Goal: Information Seeking & Learning: Learn about a topic

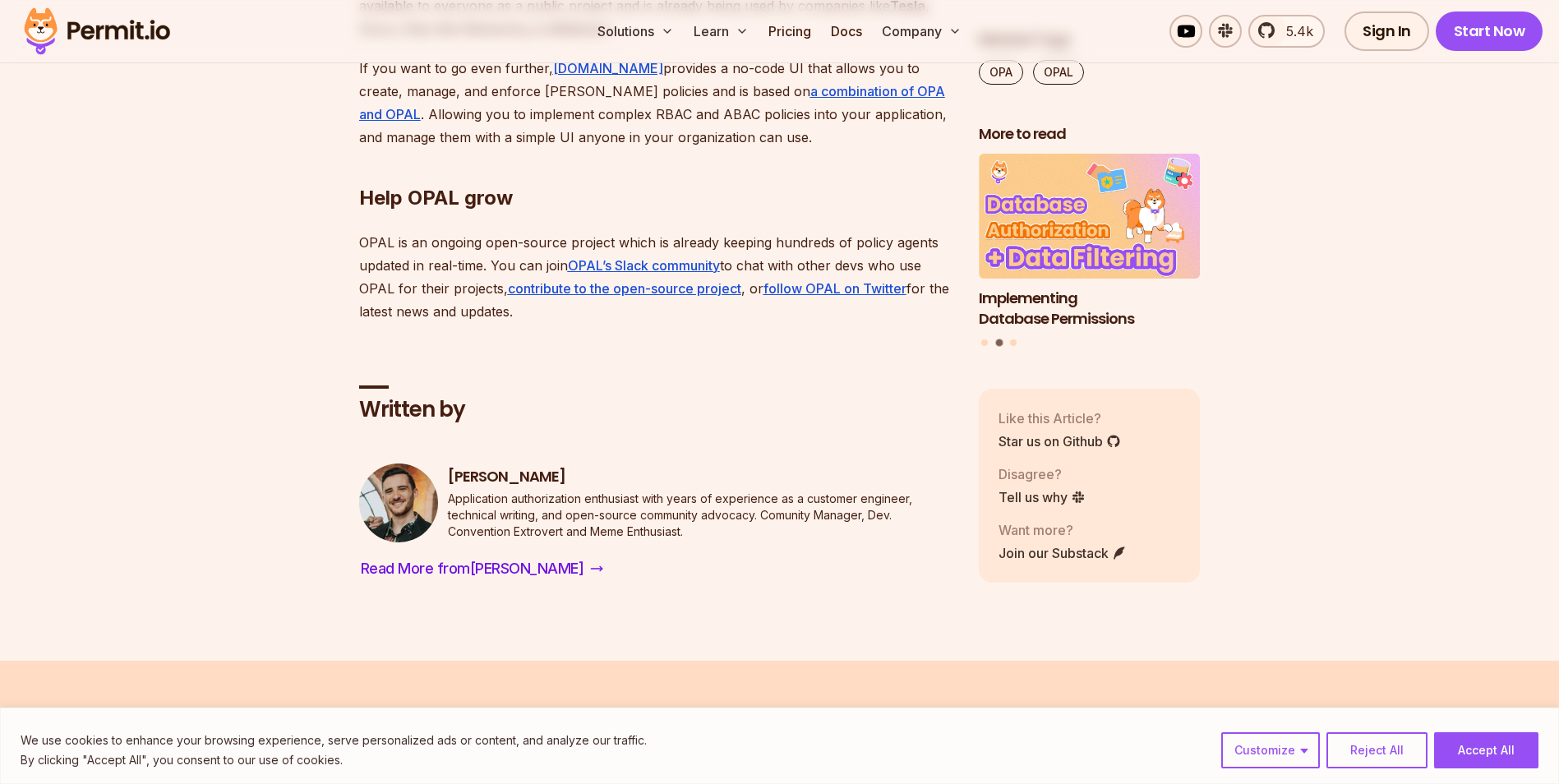
scroll to position [4274, 0]
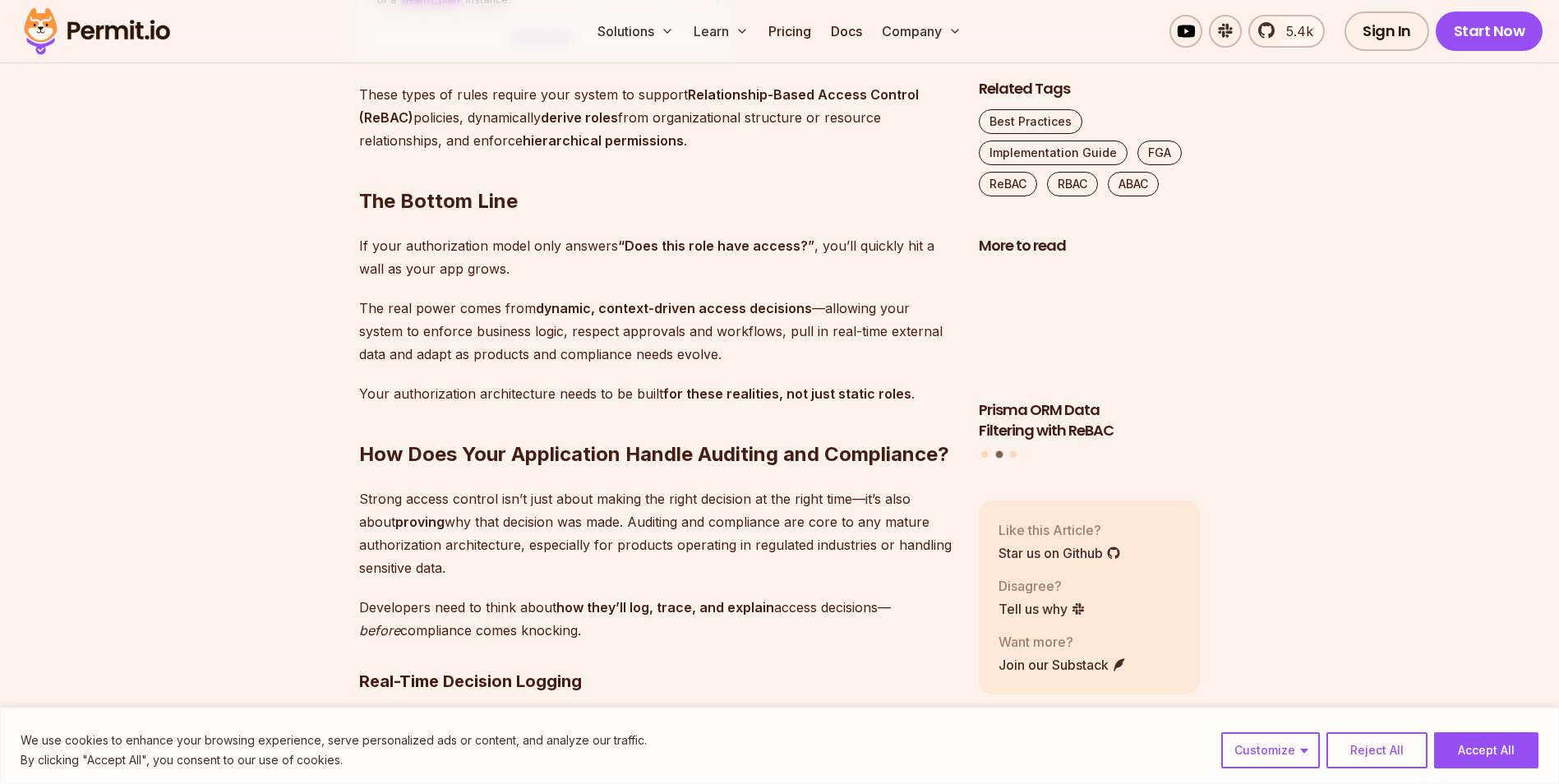
scroll to position [12574, 0]
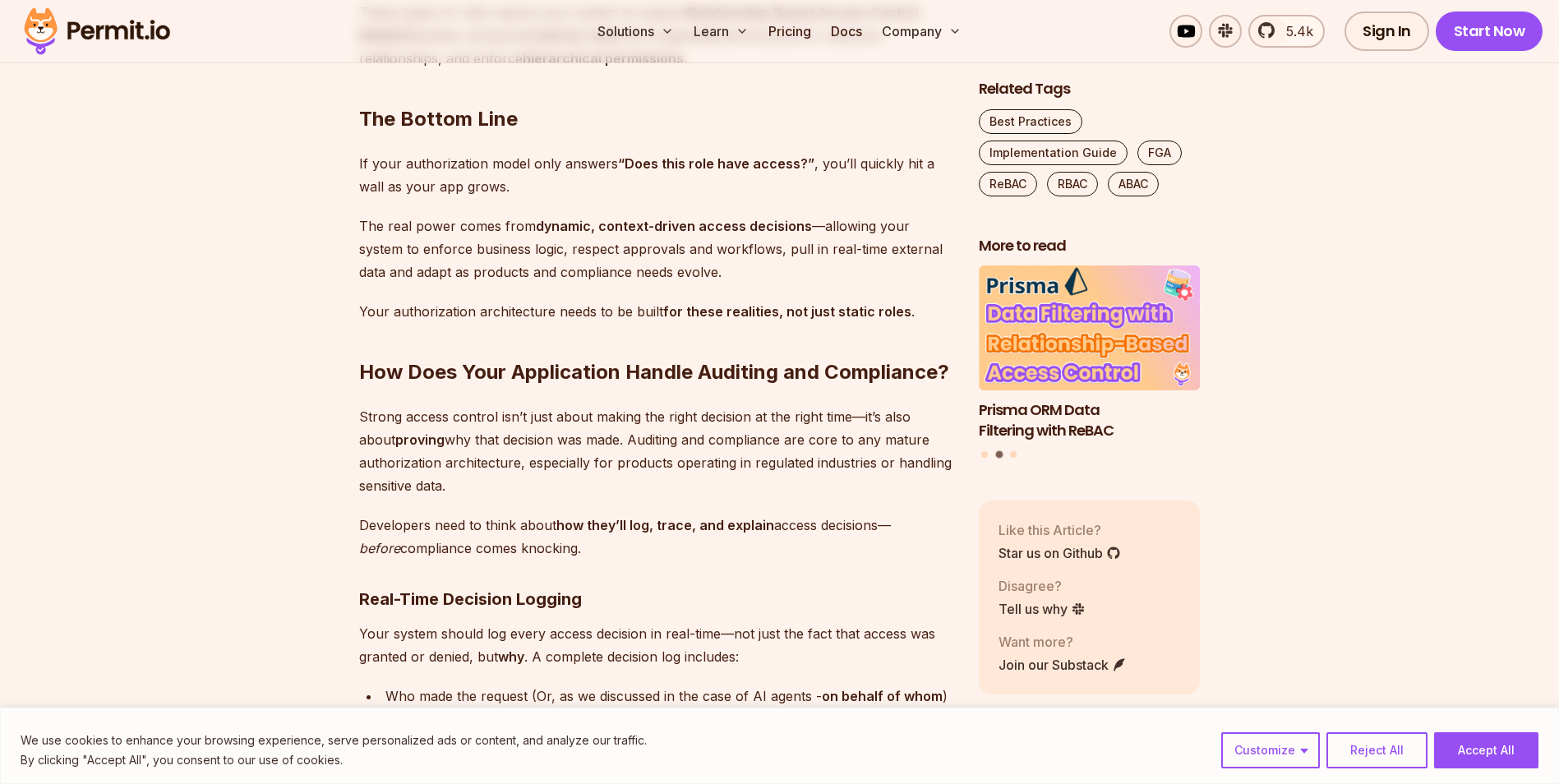
drag, startPoint x: 278, startPoint y: 410, endPoint x: 242, endPoint y: 307, distance: 109.1
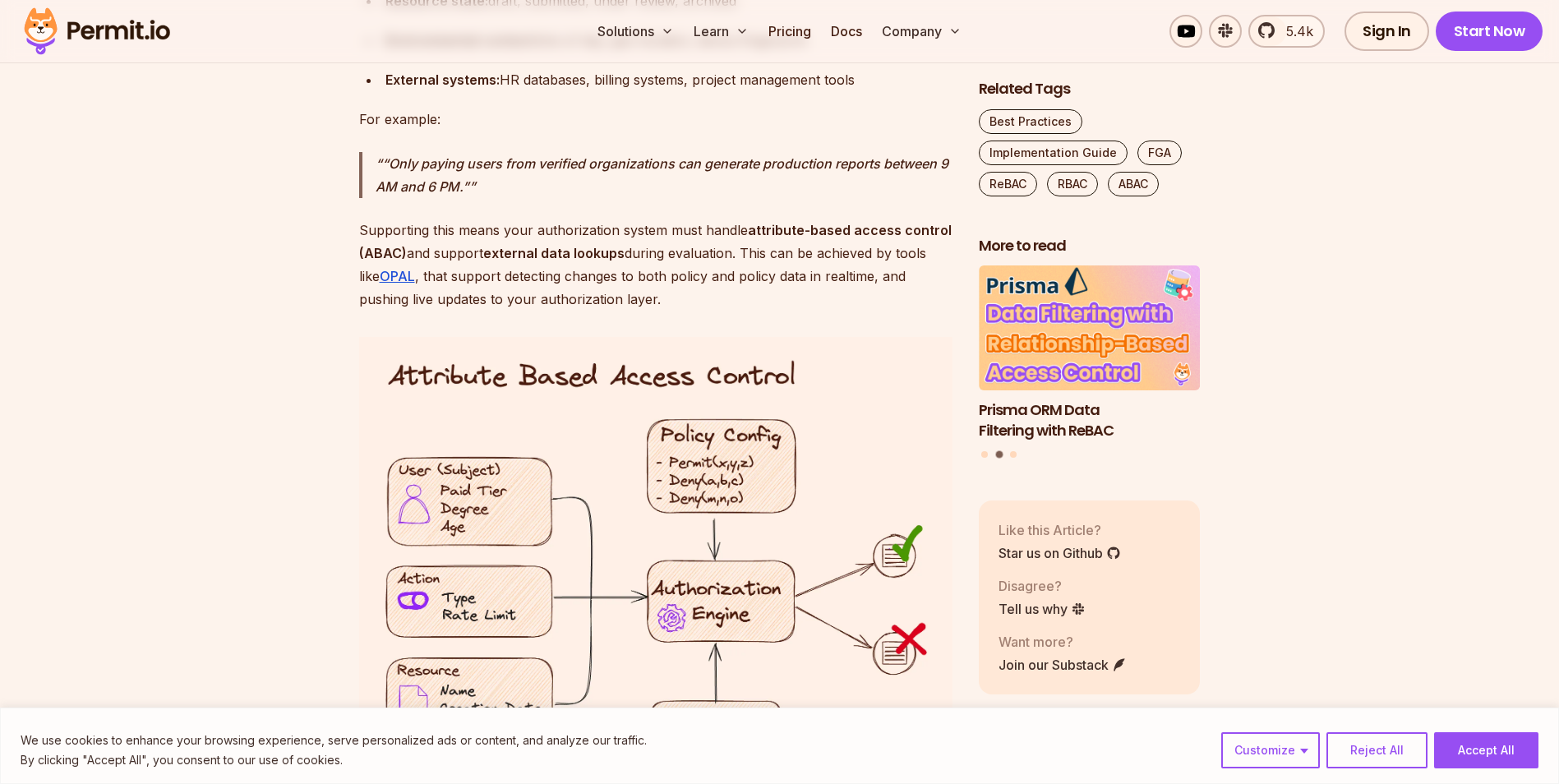
scroll to position [10683, 0]
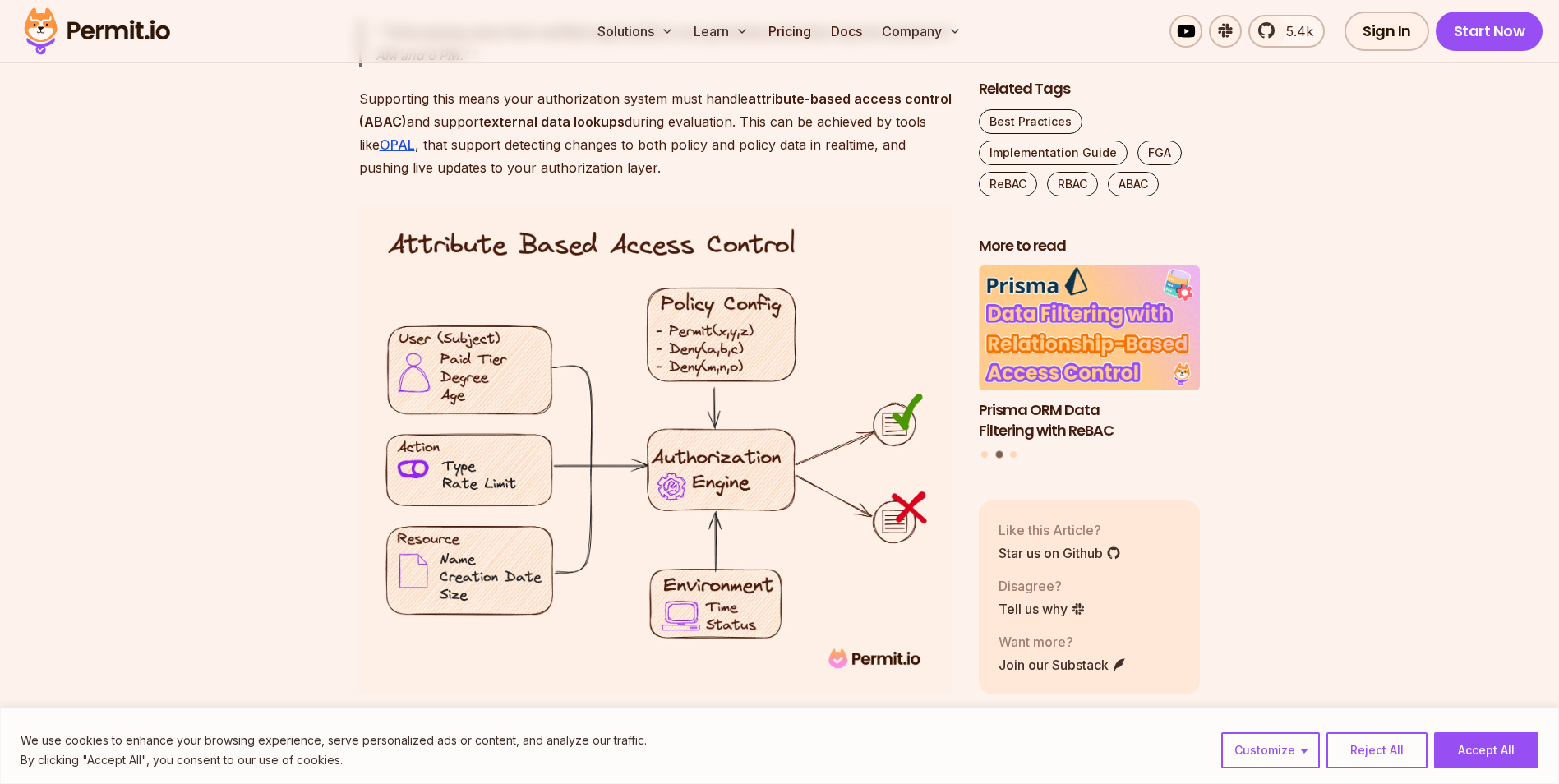
click at [373, 434] on img at bounding box center [656, 449] width 594 height 489
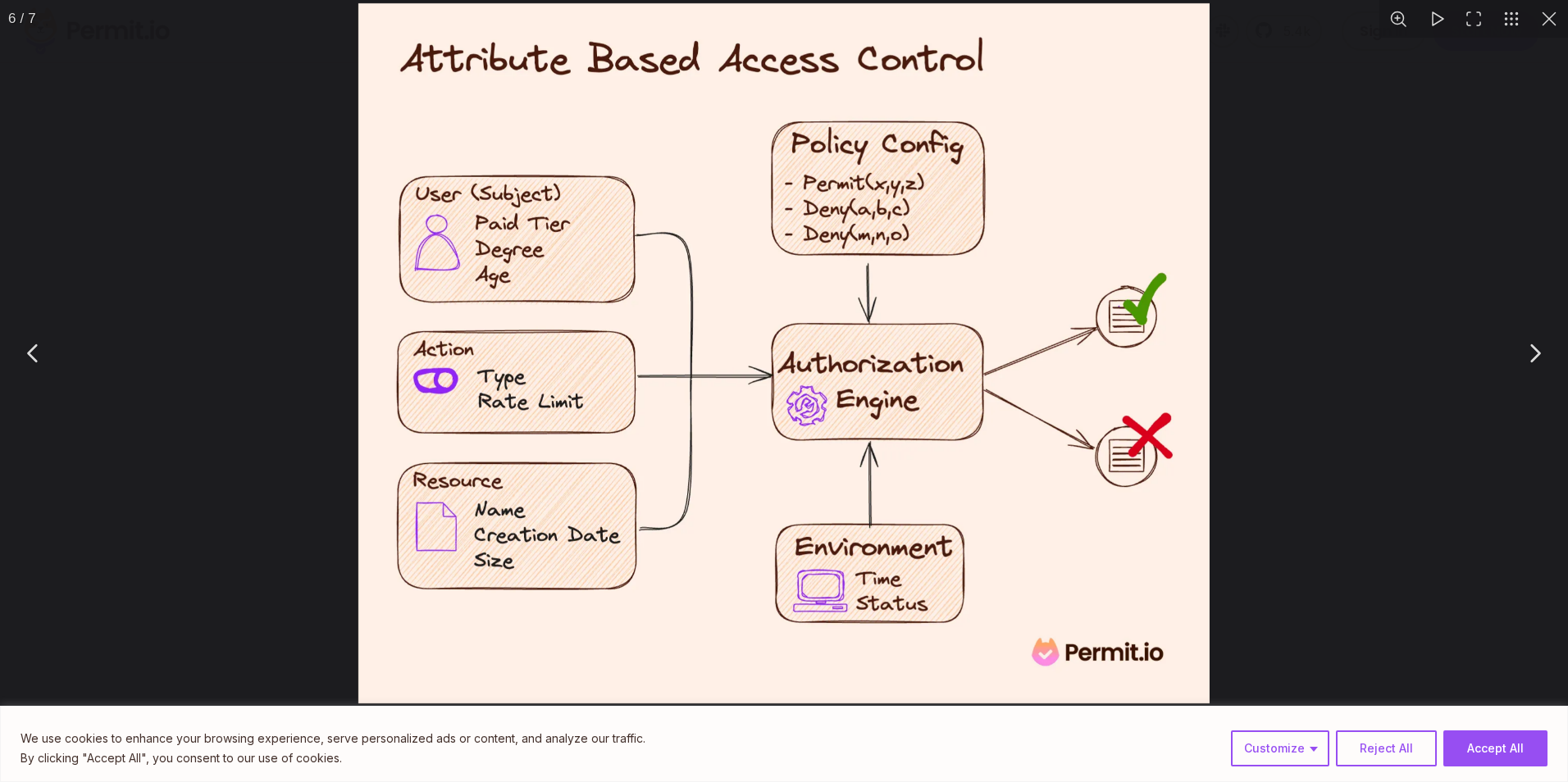
click at [30, 355] on button "You can close this modal content with the ESC key" at bounding box center [34, 354] width 41 height 41
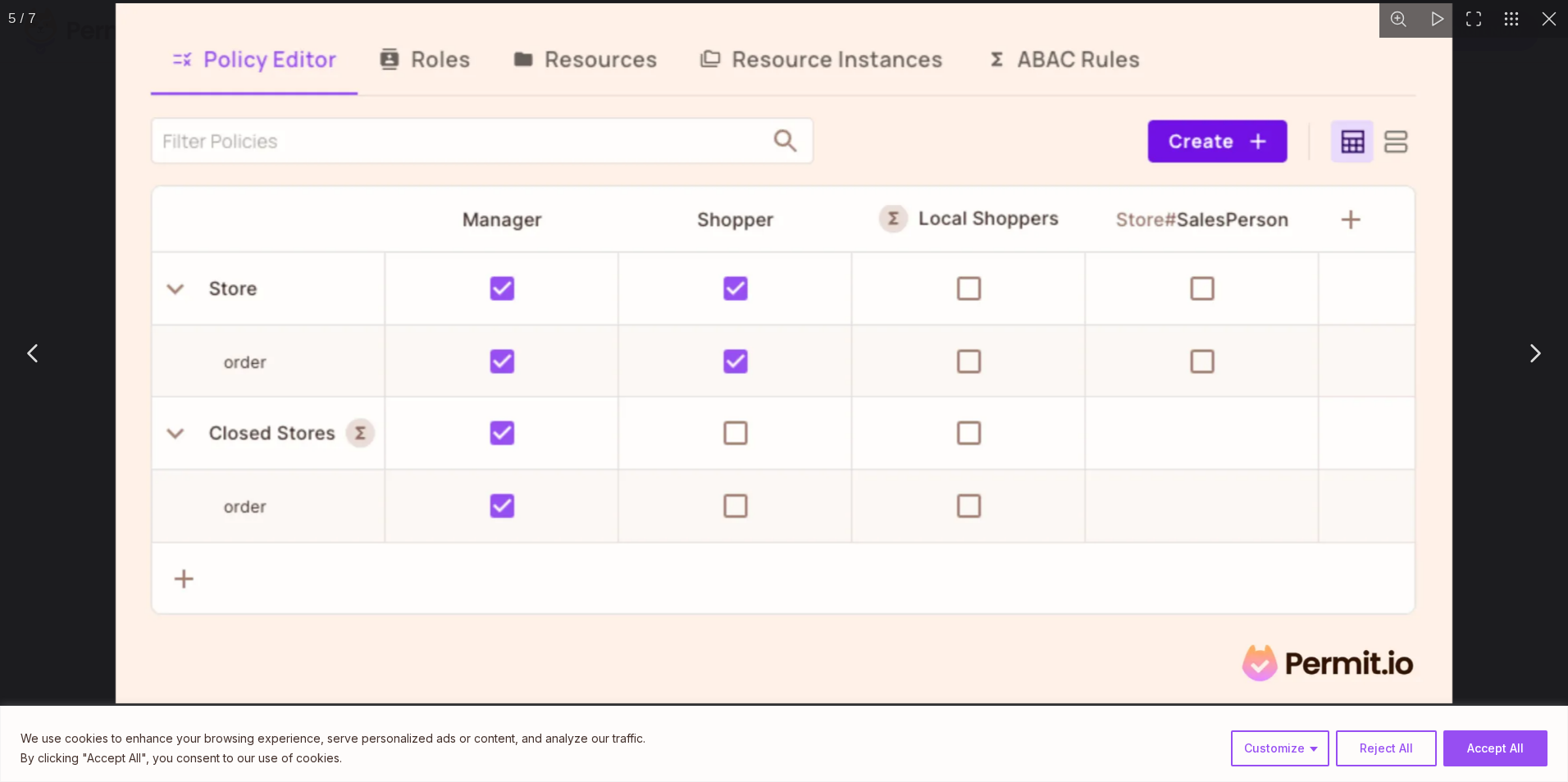
click at [1533, 346] on button "You can close this modal content with the ESC key" at bounding box center [1534, 354] width 41 height 41
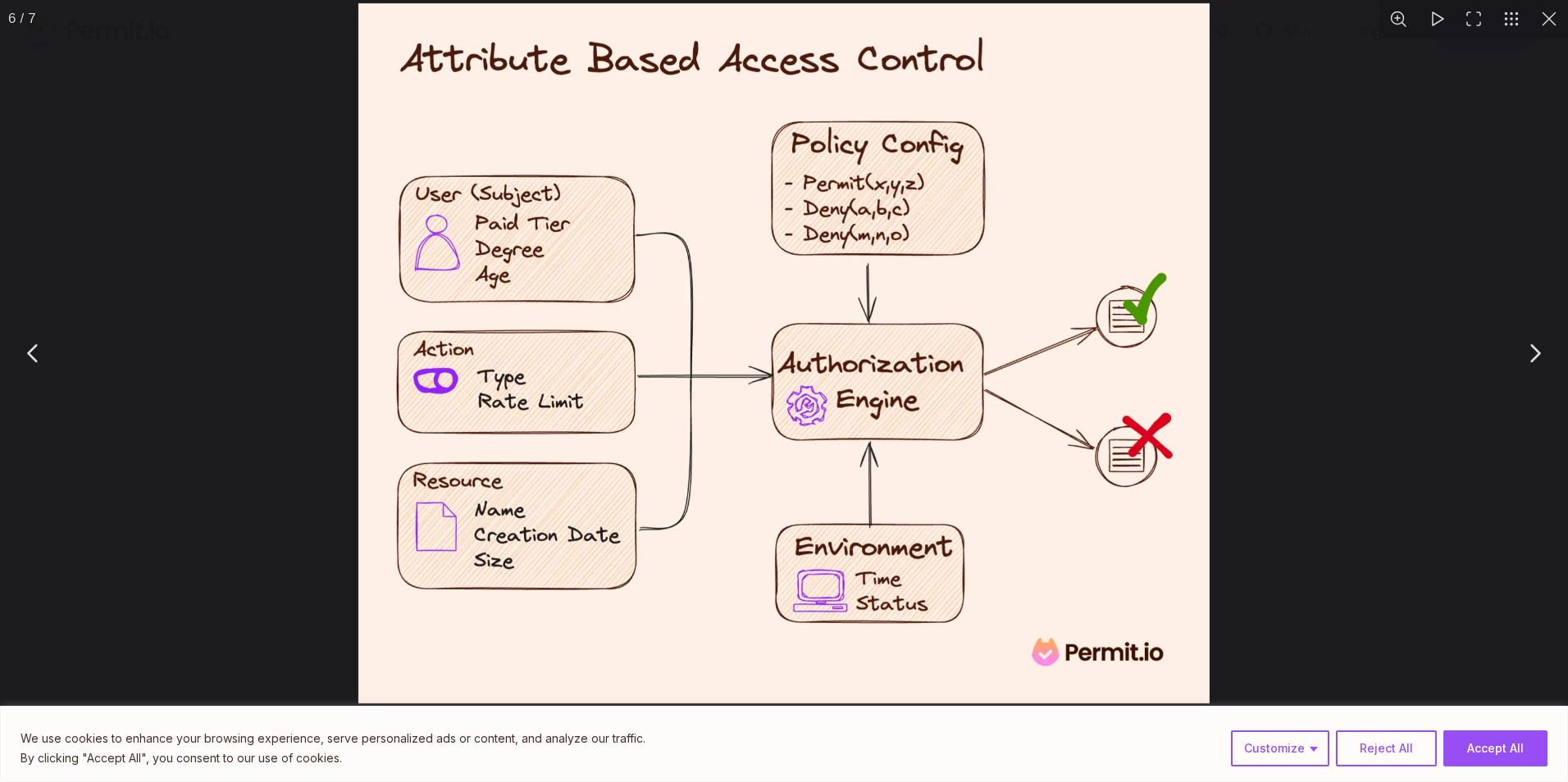
click at [1554, 17] on button "You can close this modal content with the ESC key" at bounding box center [1549, 19] width 38 height 38
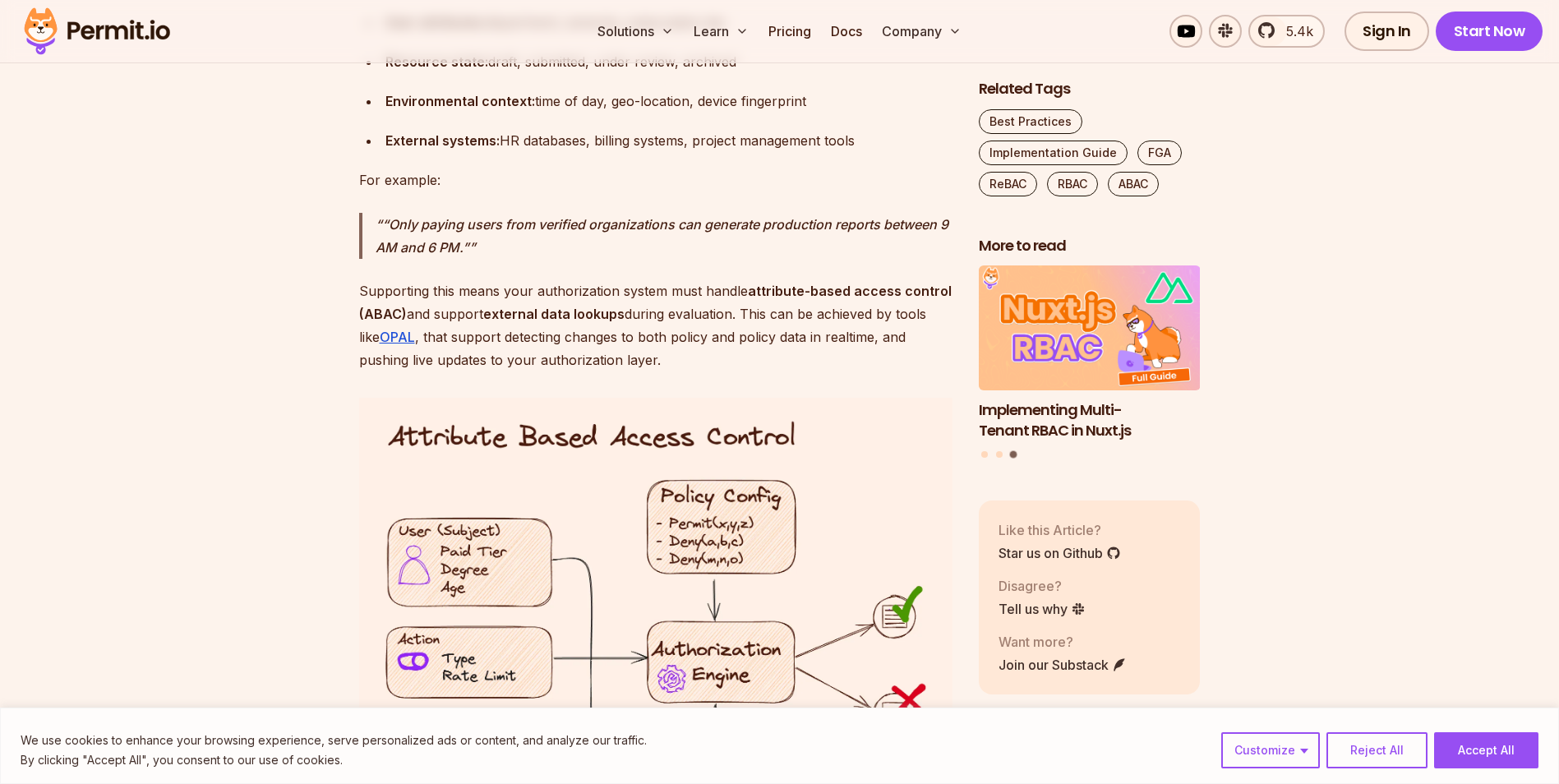
scroll to position [10519, 0]
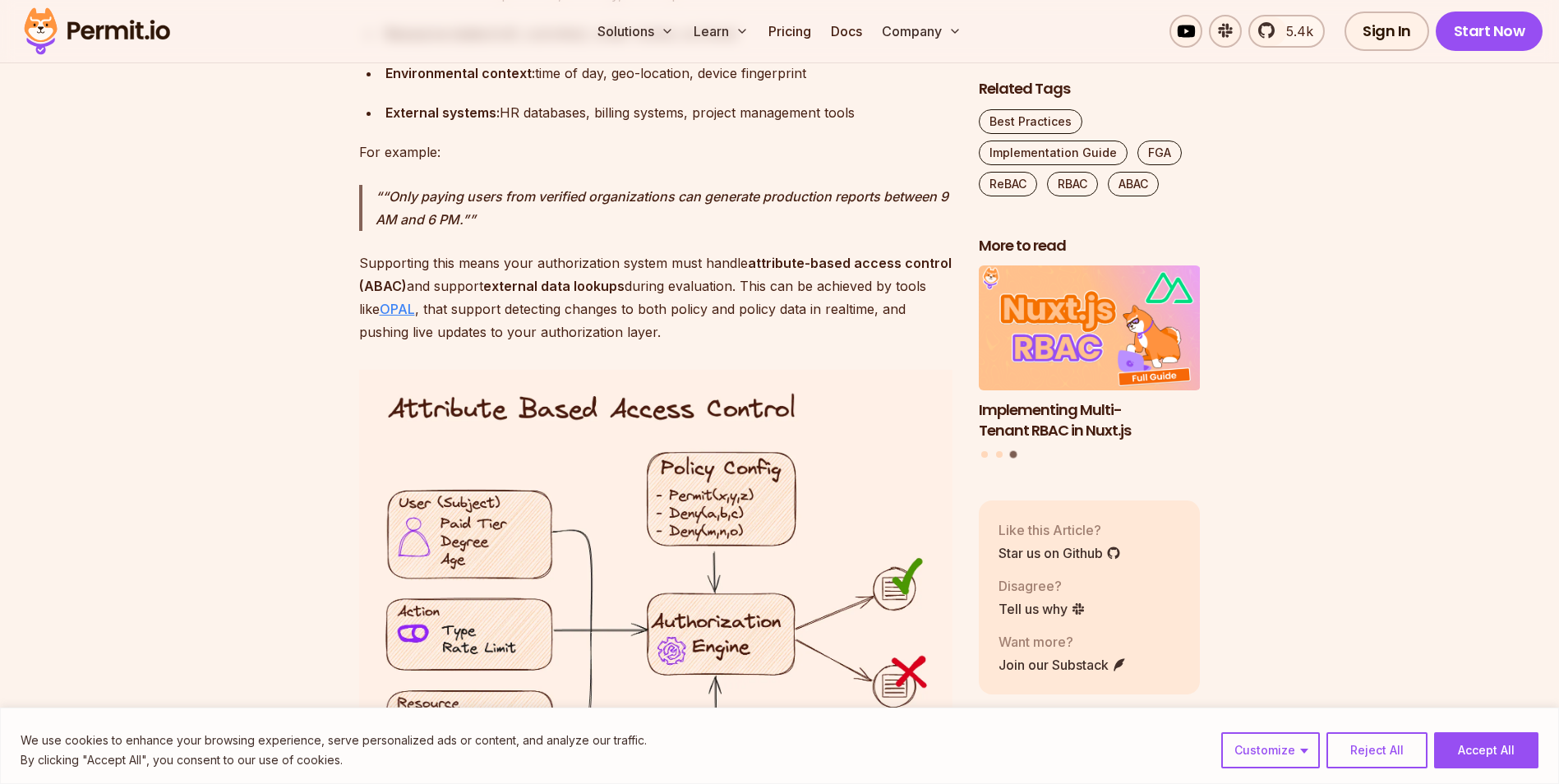
click at [398, 301] on link "OPAL" at bounding box center [397, 309] width 35 height 16
